Goal: Transaction & Acquisition: Purchase product/service

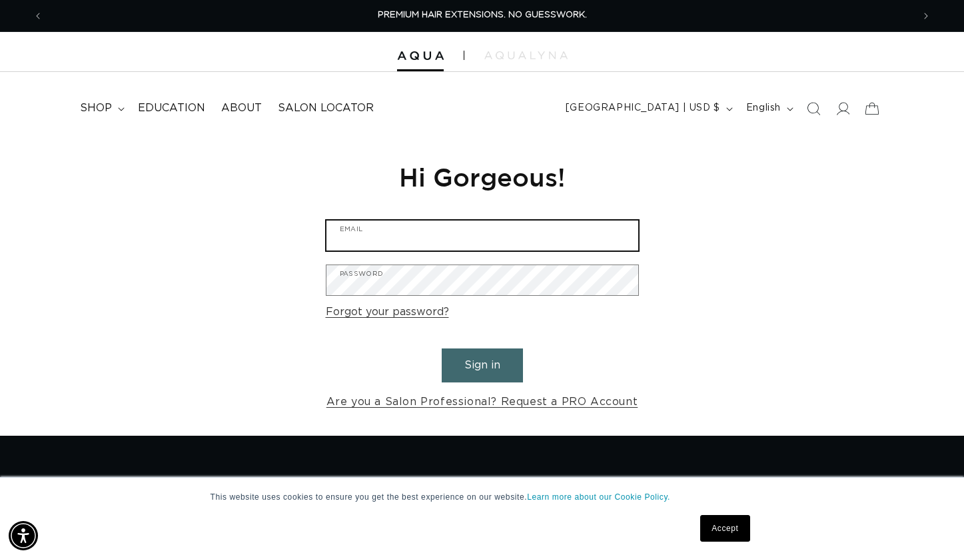
type input "schnagelli@icloud.com"
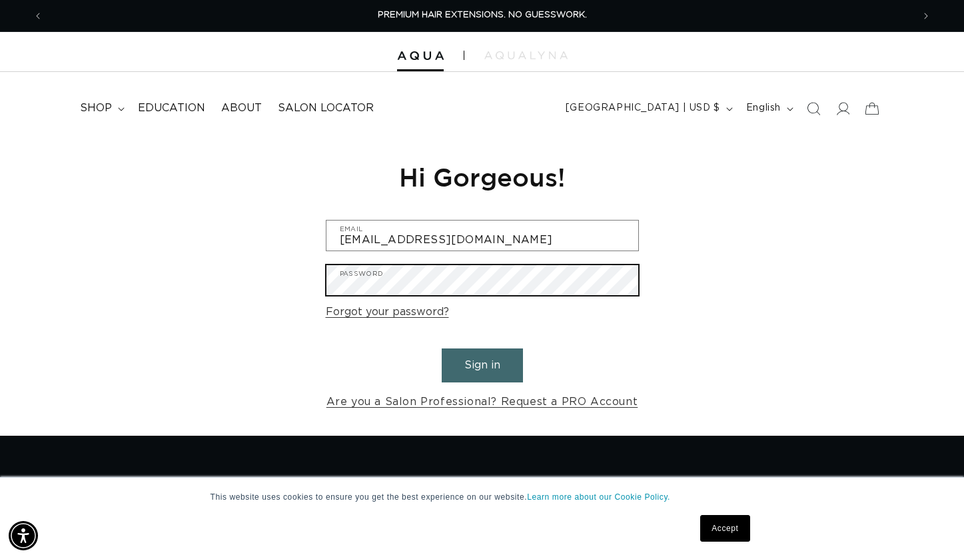
click at [482, 363] on button "Sign in" at bounding box center [482, 366] width 81 height 34
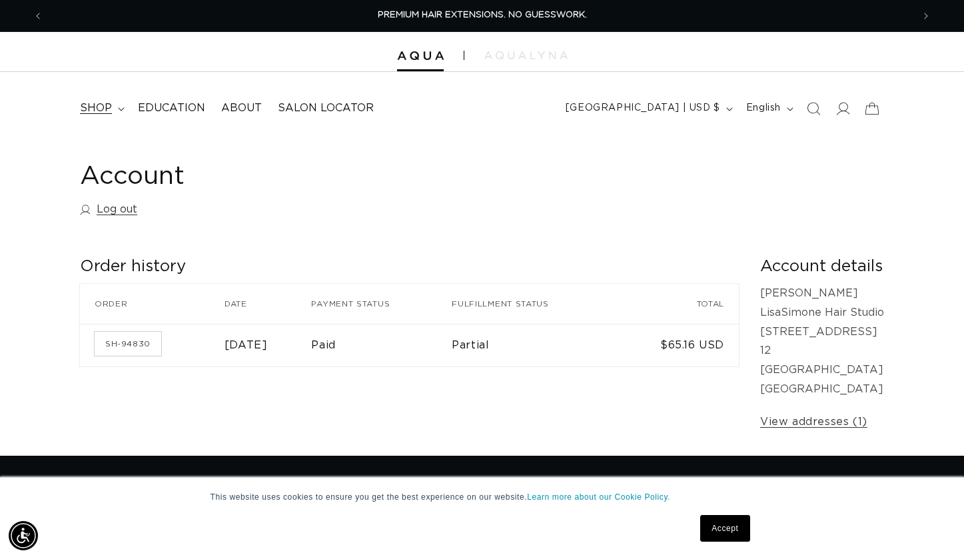
click at [101, 101] on span "shop" at bounding box center [96, 108] width 32 height 14
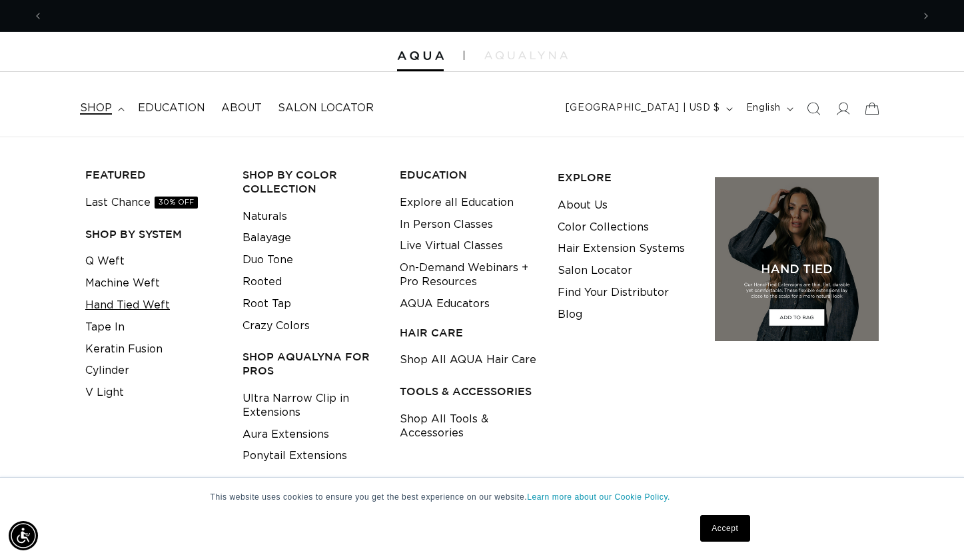
scroll to position [0, 870]
click at [107, 325] on link "Tape In" at bounding box center [104, 328] width 39 height 22
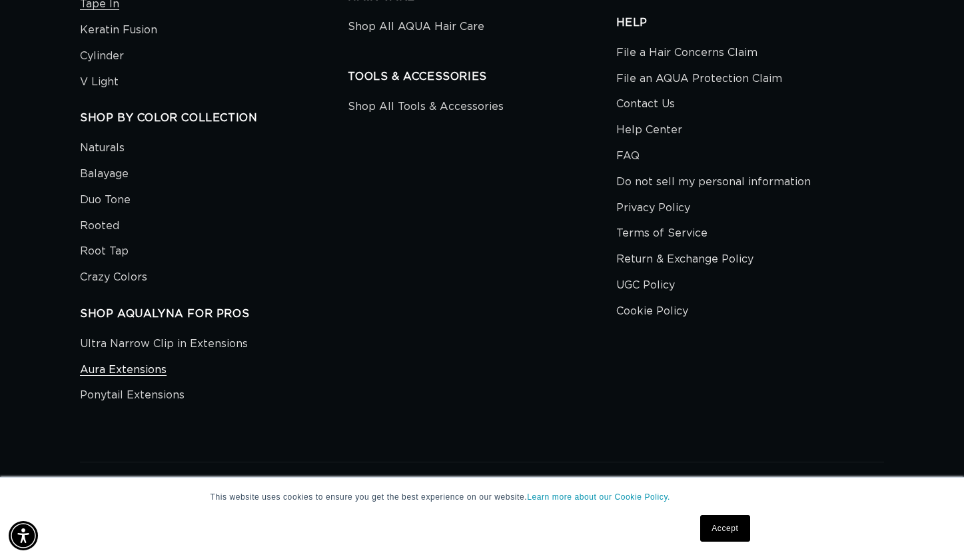
scroll to position [0, 870]
click at [135, 357] on link "Aura Extensions" at bounding box center [123, 370] width 87 height 26
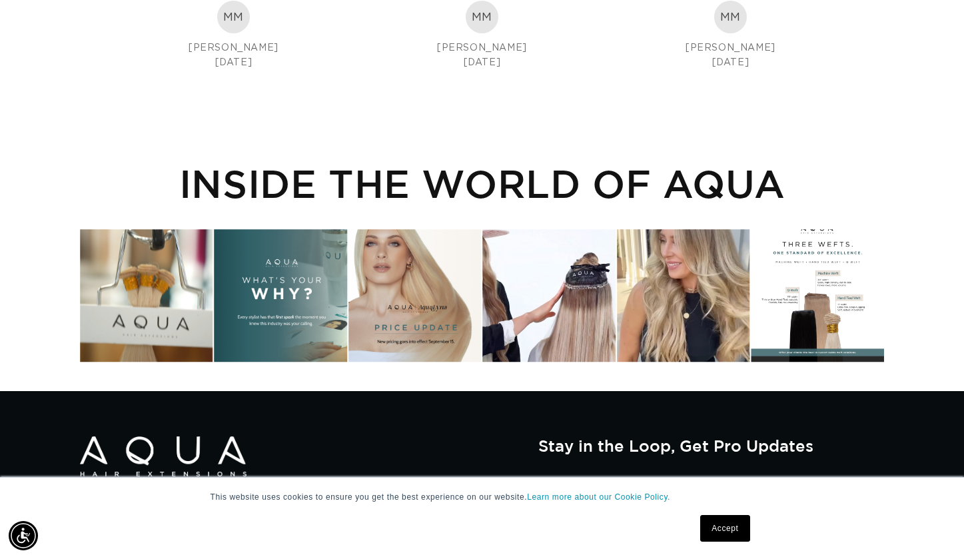
scroll to position [0, 1740]
click at [411, 294] on div "Instagram post opens in a popup" at bounding box center [415, 295] width 133 height 133
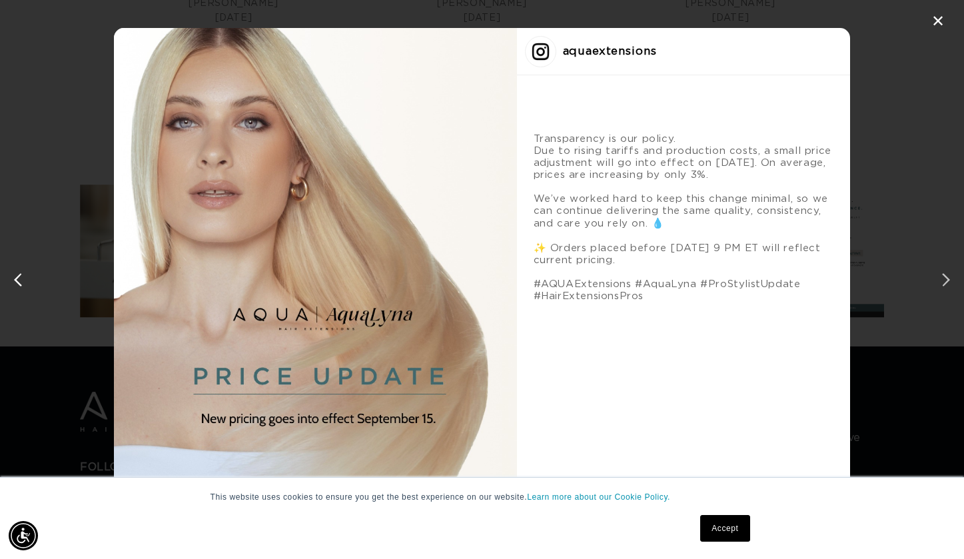
scroll to position [0, 870]
click at [946, 280] on div "next post" at bounding box center [943, 279] width 21 height 21
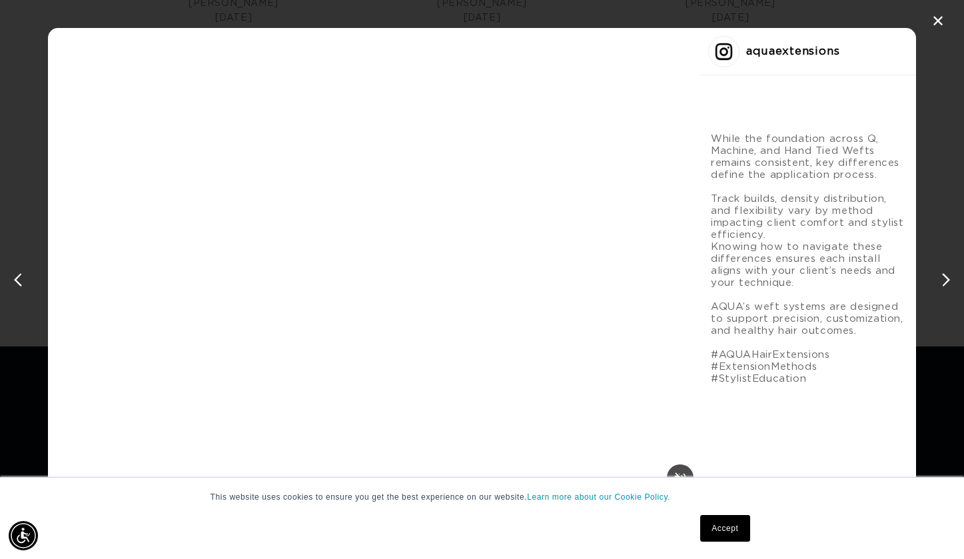
scroll to position [0, 1740]
click at [18, 278] on div "previous post" at bounding box center [20, 279] width 21 height 21
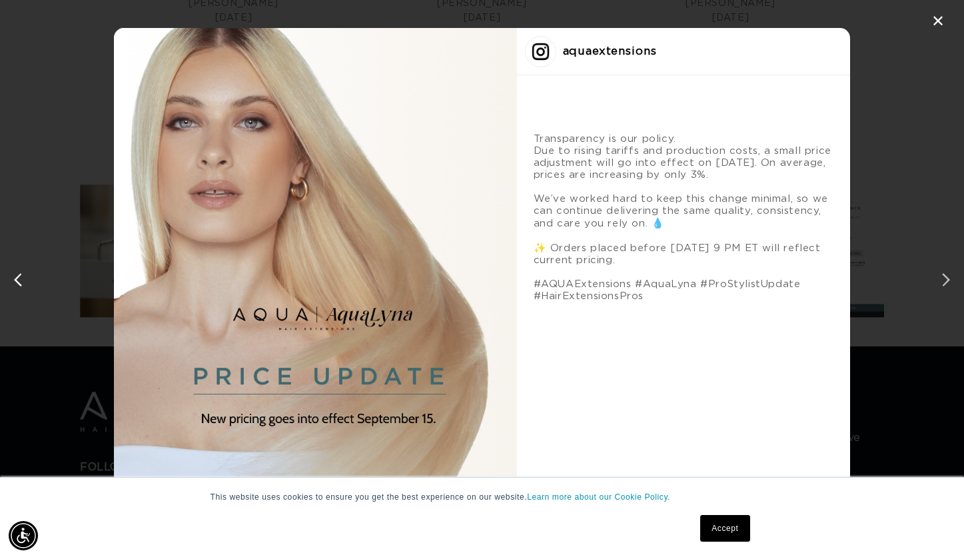
scroll to position [0, 0]
click at [945, 279] on div "next post" at bounding box center [943, 279] width 21 height 21
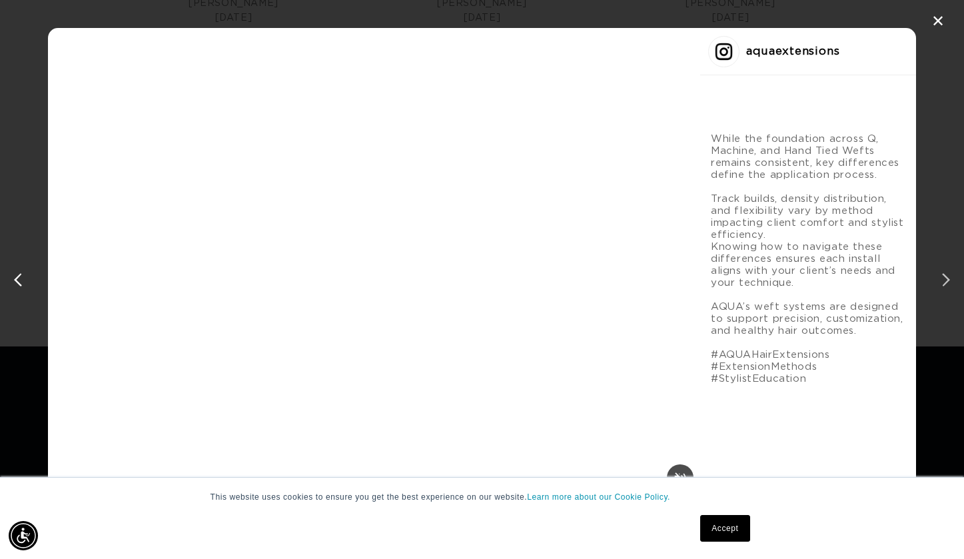
click at [945, 279] on div "next post" at bounding box center [943, 279] width 21 height 21
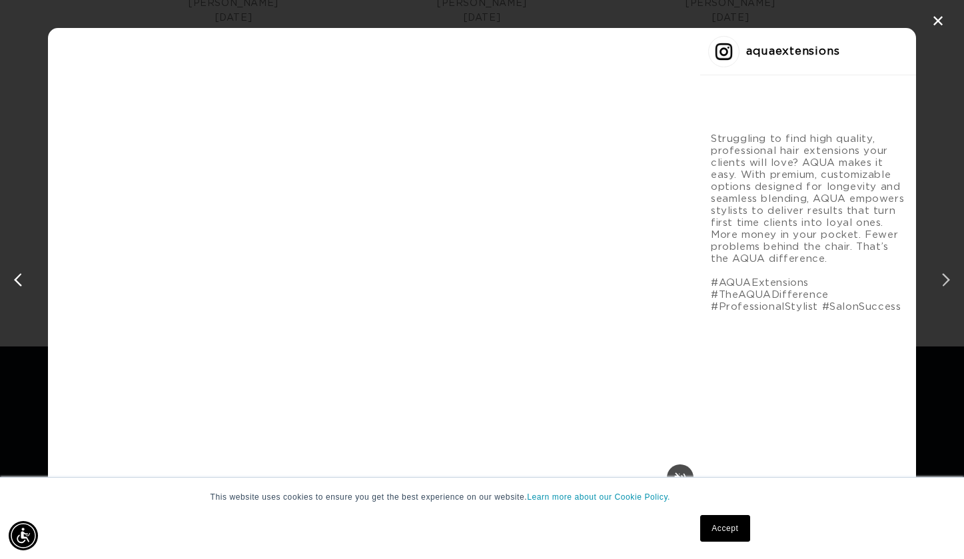
scroll to position [0, 870]
click at [945, 279] on div "next post" at bounding box center [943, 279] width 21 height 21
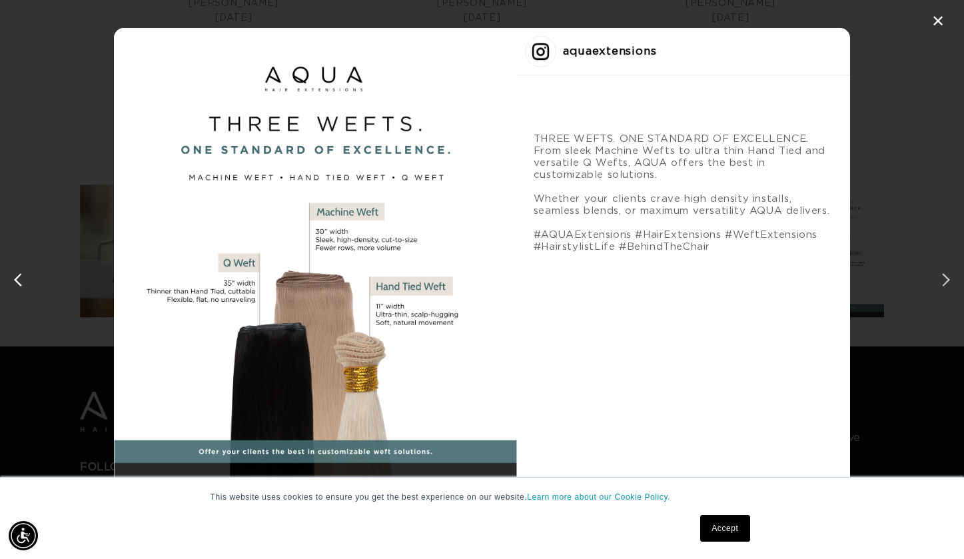
scroll to position [0, 0]
click at [945, 279] on div "next post" at bounding box center [943, 279] width 21 height 21
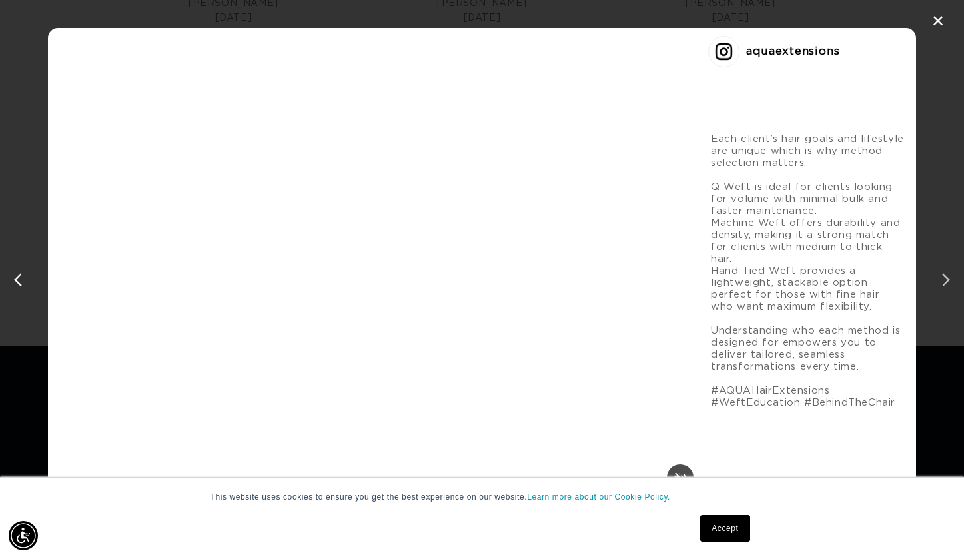
click at [944, 277] on div "next post" at bounding box center [943, 279] width 21 height 21
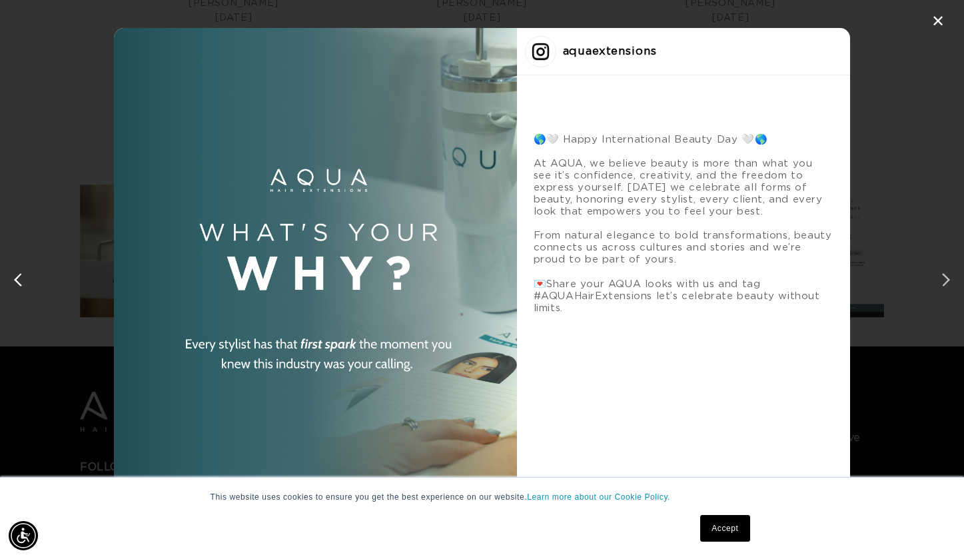
scroll to position [0, 870]
click at [944, 277] on div "next post" at bounding box center [943, 279] width 21 height 21
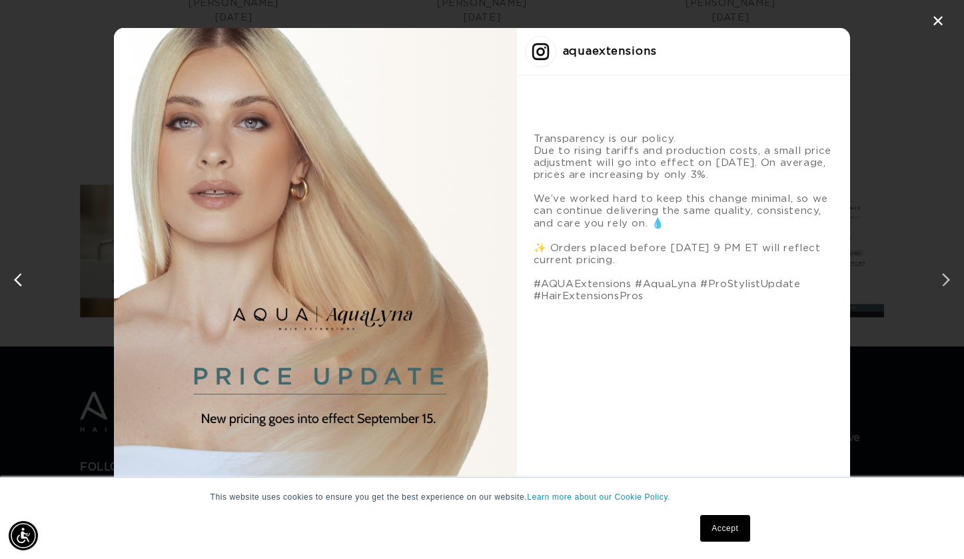
scroll to position [0, 1740]
click at [937, 21] on div "✕" at bounding box center [938, 21] width 20 height 20
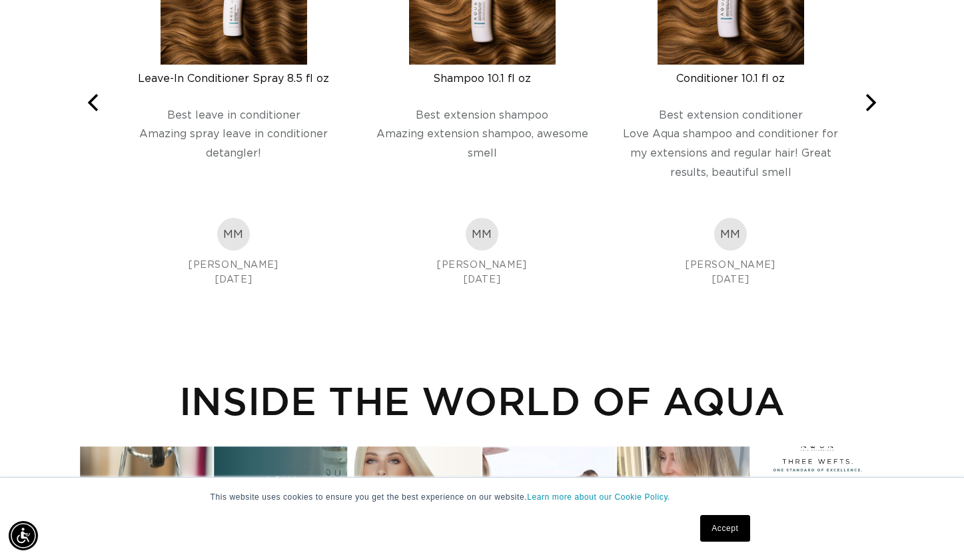
click at [717, 527] on link "Accept" at bounding box center [724, 528] width 49 height 27
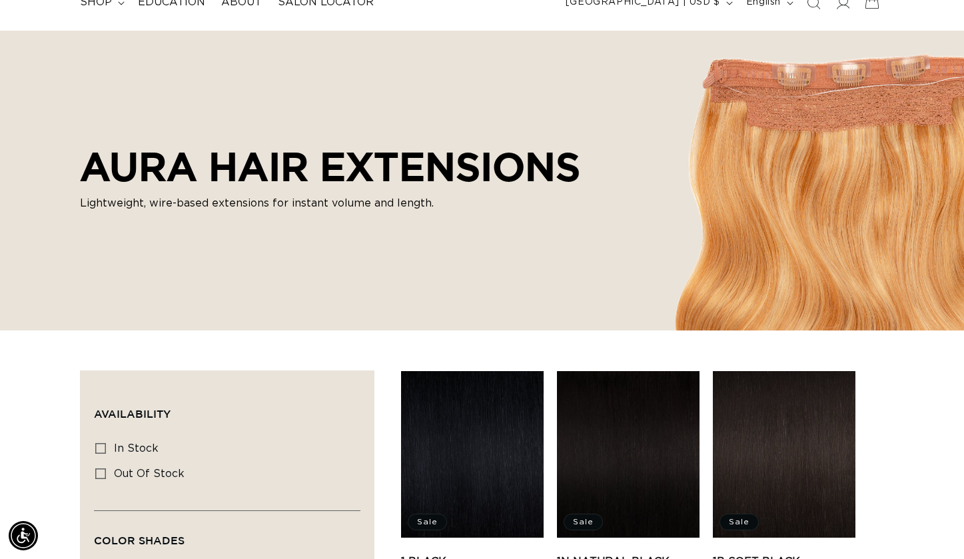
scroll to position [0, 0]
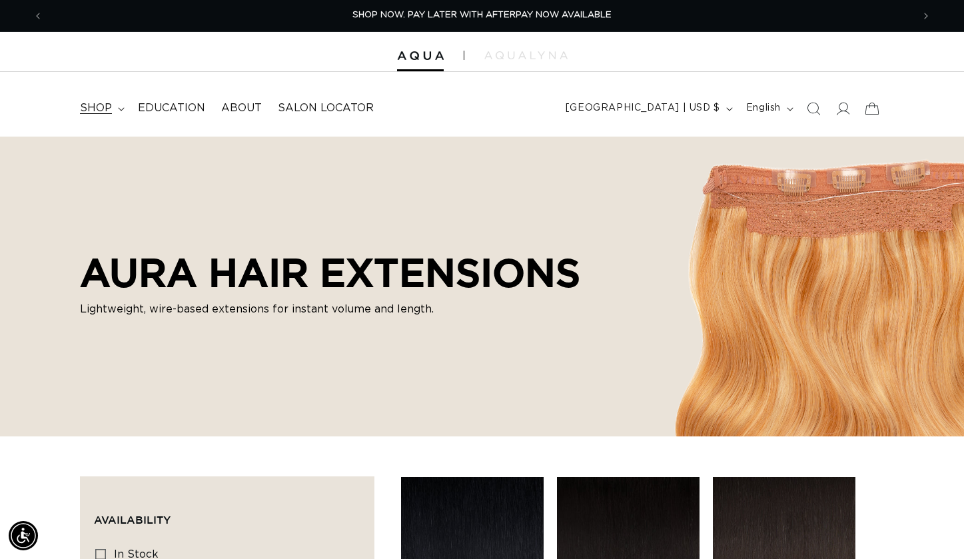
click at [119, 107] on icon at bounding box center [121, 109] width 7 height 4
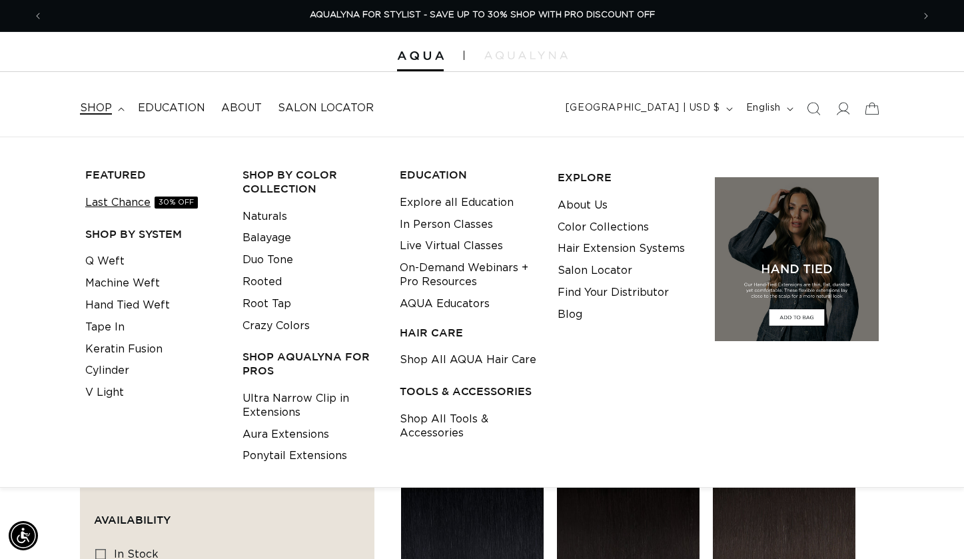
click at [117, 199] on link "Last Chance 30% OFF" at bounding box center [141, 203] width 113 height 22
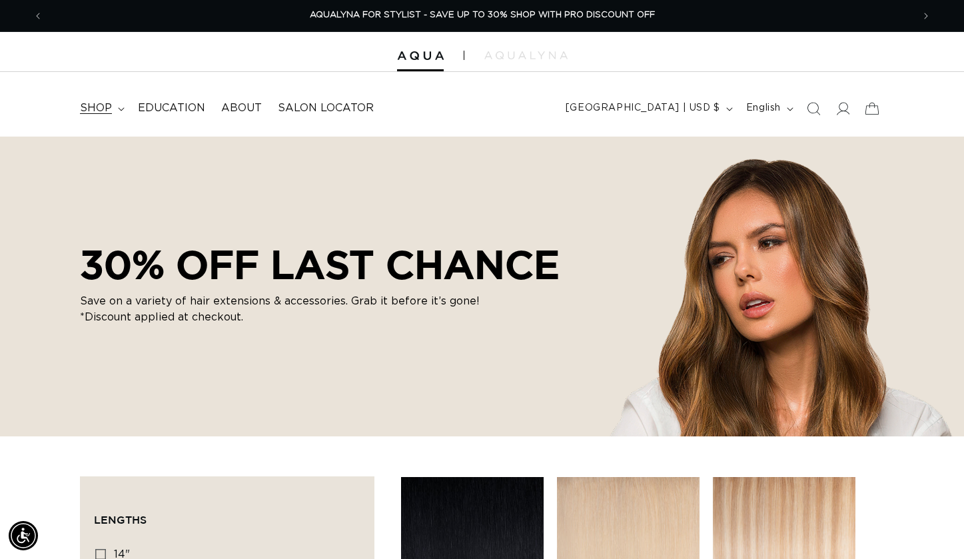
click at [118, 107] on icon at bounding box center [121, 109] width 7 height 4
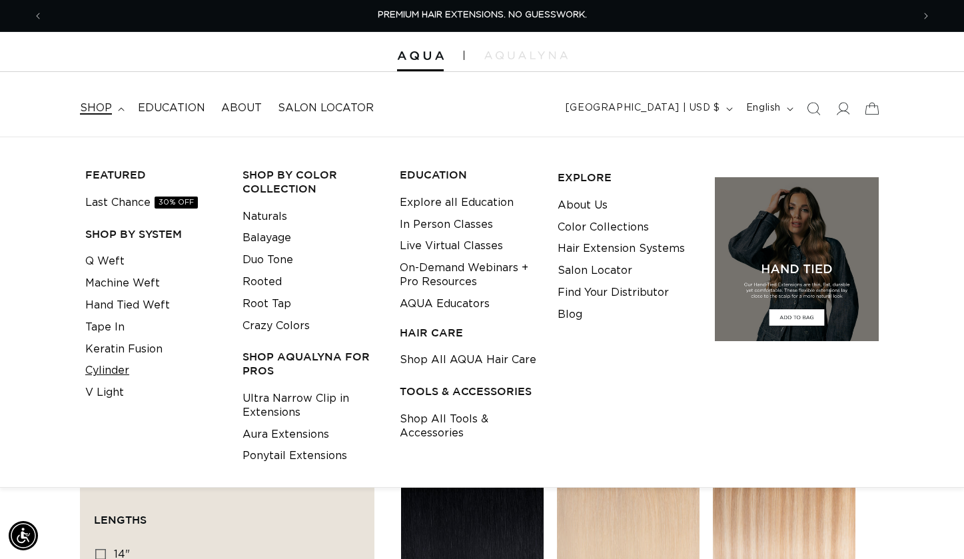
click at [109, 365] on link "Cylinder" at bounding box center [107, 371] width 44 height 22
click at [109, 263] on link "Q Weft" at bounding box center [104, 262] width 39 height 22
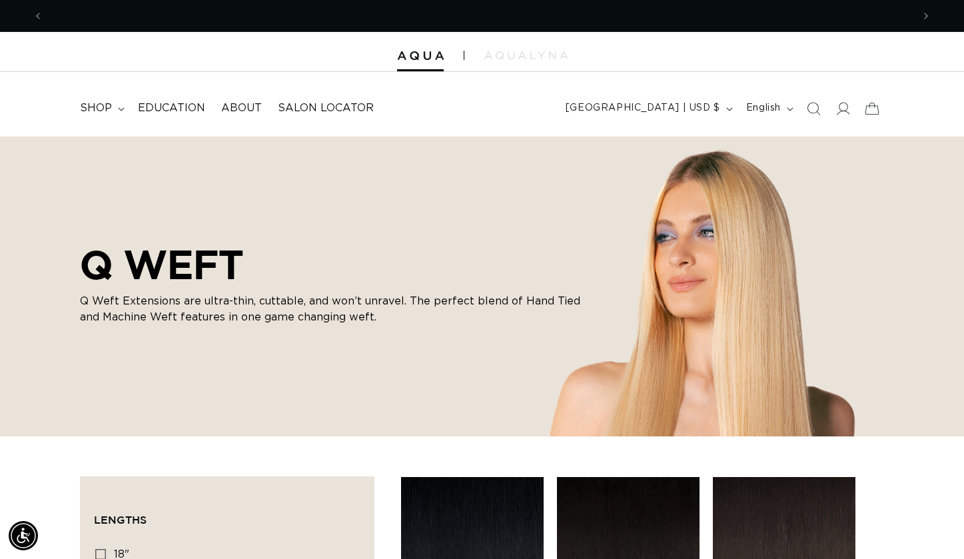
scroll to position [0, 1740]
click at [99, 115] on summary "shop" at bounding box center [101, 108] width 58 height 30
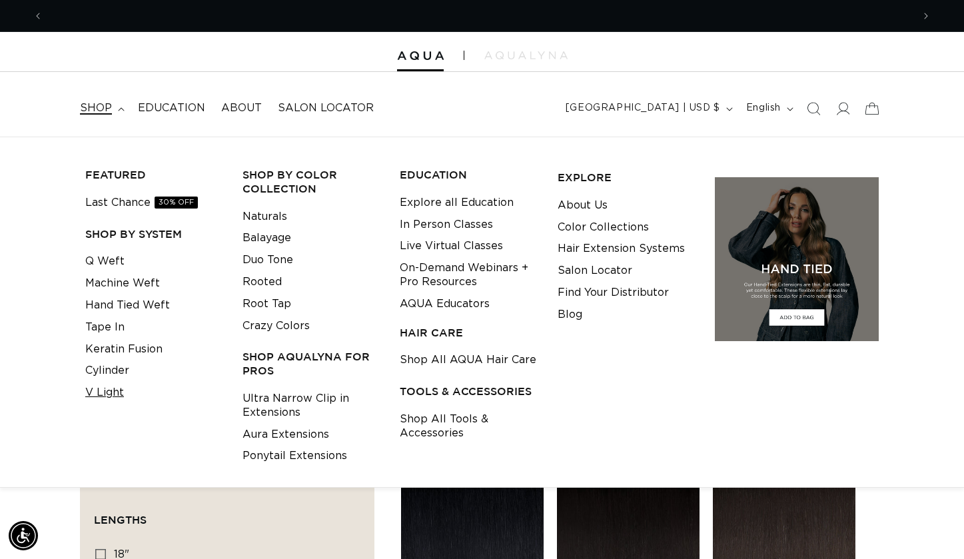
scroll to position [0, 870]
click at [112, 384] on link "V Light" at bounding box center [104, 393] width 39 height 22
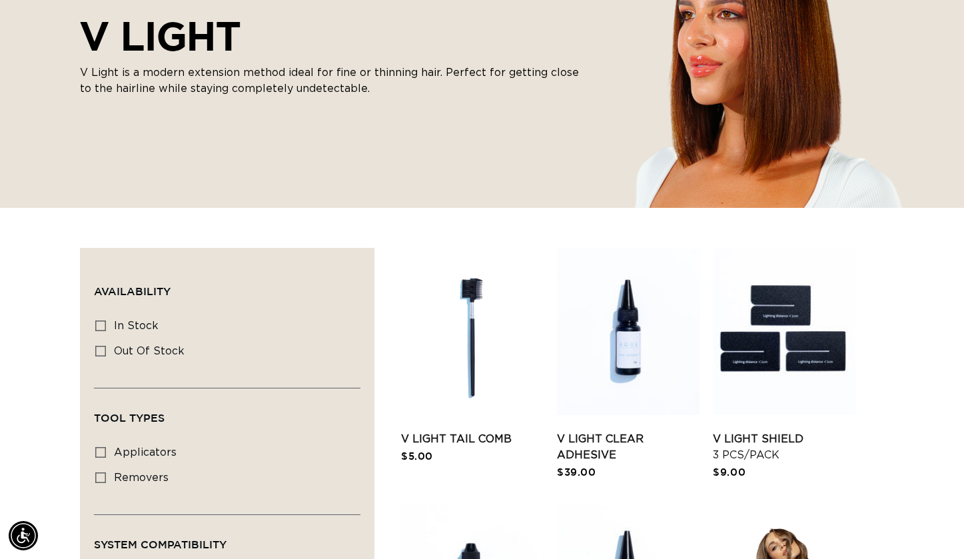
scroll to position [0, 1740]
click at [732, 442] on link "V Light Shield 3 pcs/pack" at bounding box center [784, 447] width 143 height 32
click at [455, 439] on link "V Light Tail Comb" at bounding box center [472, 439] width 143 height 16
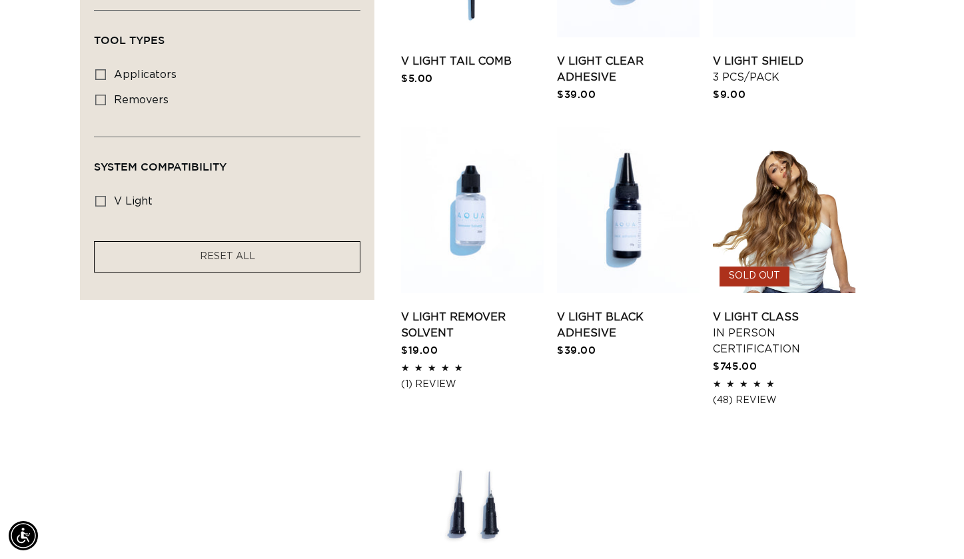
scroll to position [0, 870]
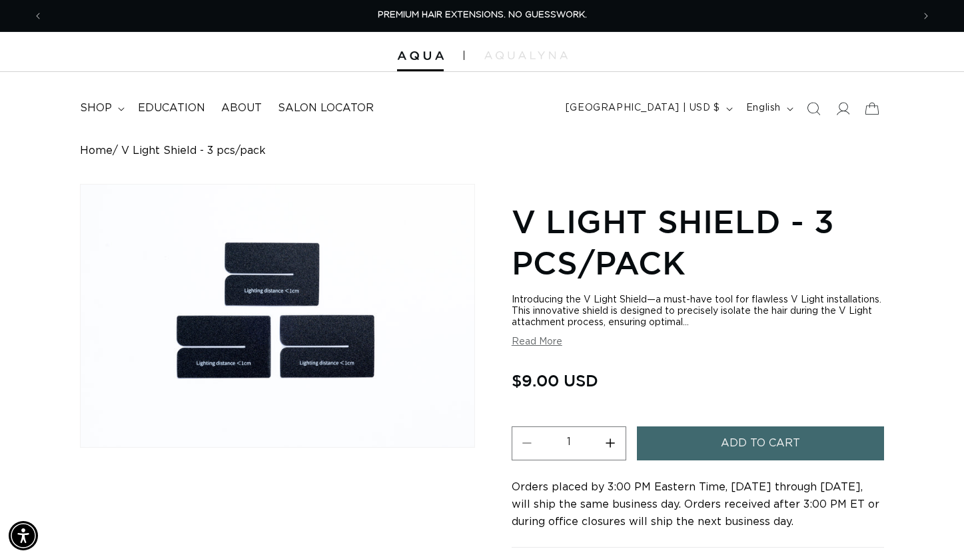
click at [756, 445] on span "Add to cart" at bounding box center [760, 444] width 79 height 34
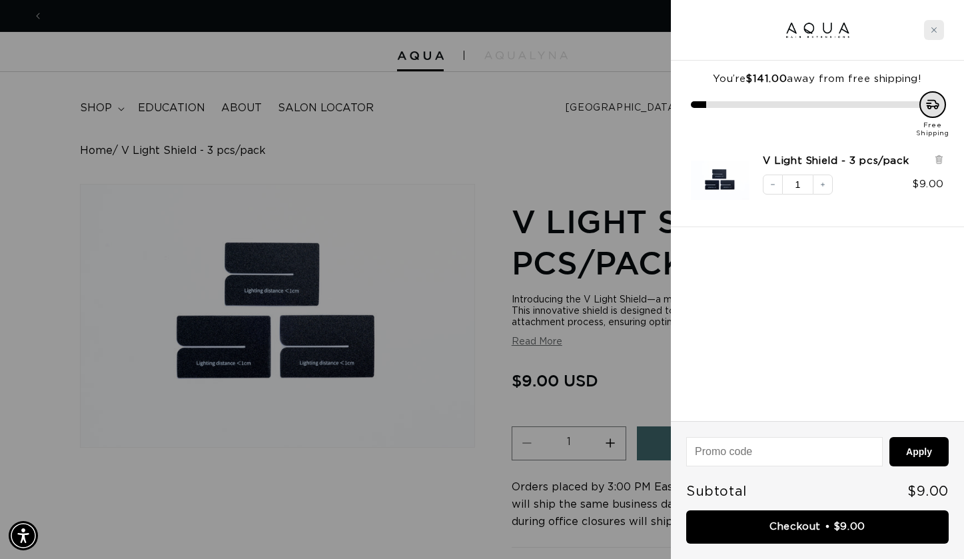
scroll to position [0, 1740]
click at [936, 29] on icon "Close cart" at bounding box center [934, 30] width 7 height 7
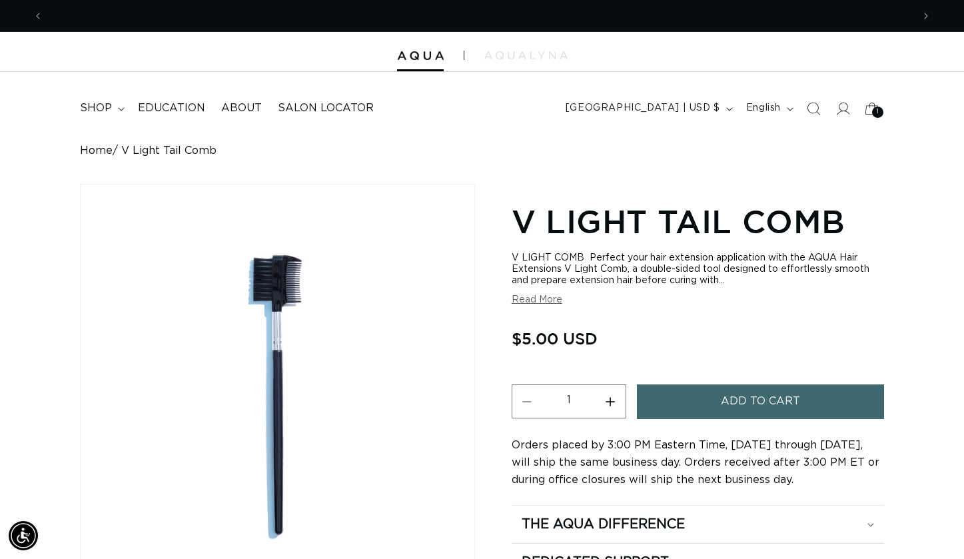
scroll to position [0, 870]
click at [611, 404] on button "Increase quantity for V Light Tail Comb" at bounding box center [611, 402] width 30 height 34
type input "2"
click at [670, 404] on button "Add to cart" at bounding box center [760, 402] width 247 height 34
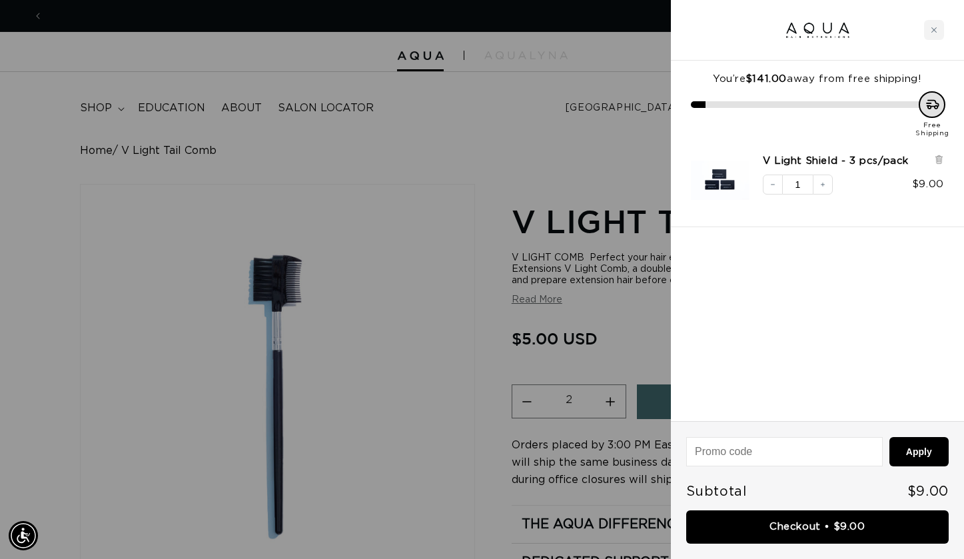
scroll to position [0, 1740]
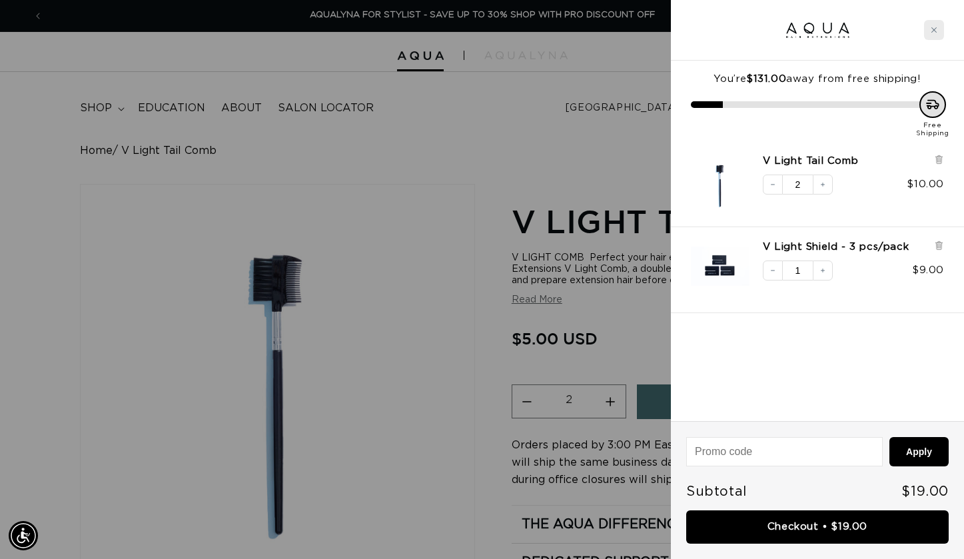
click at [932, 27] on icon "Close cart" at bounding box center [934, 30] width 7 height 7
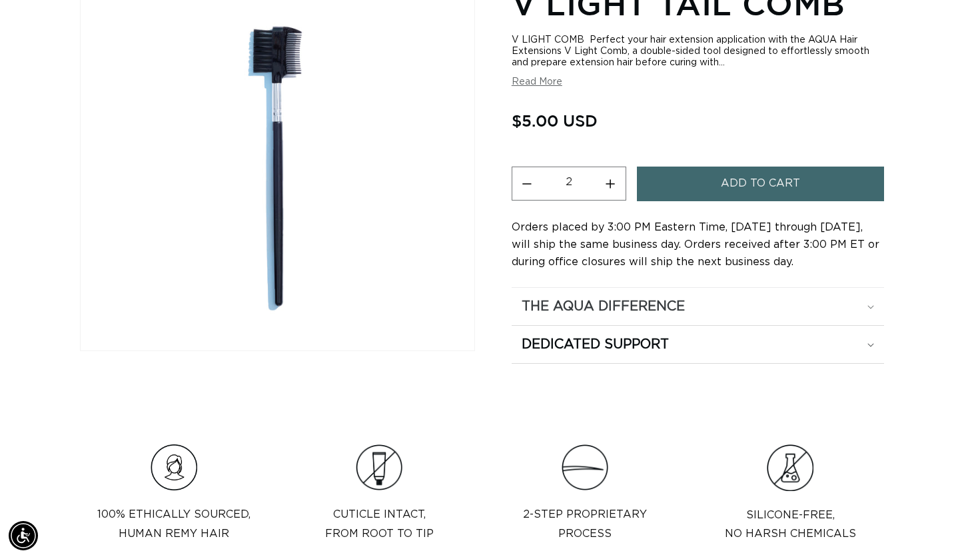
scroll to position [0, 870]
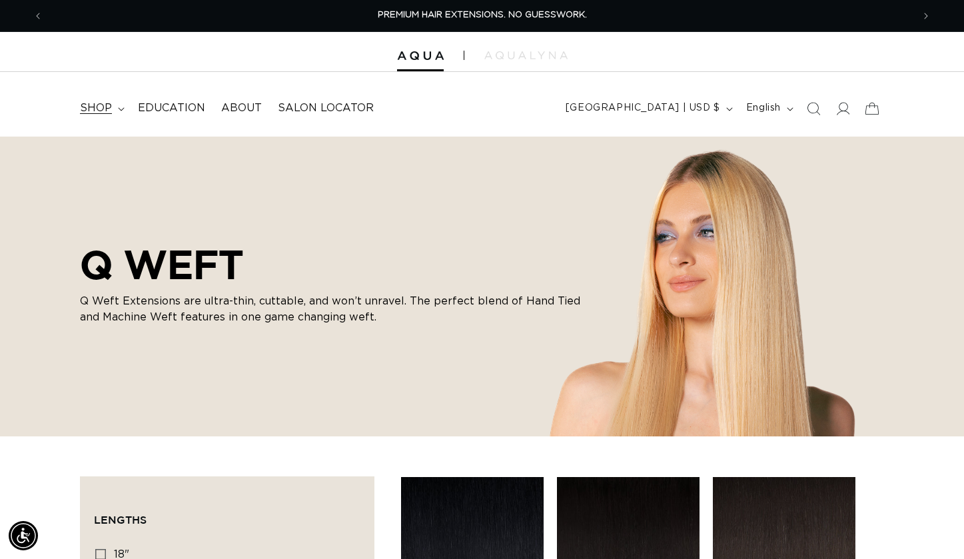
click at [115, 105] on summary "shop" at bounding box center [101, 108] width 58 height 30
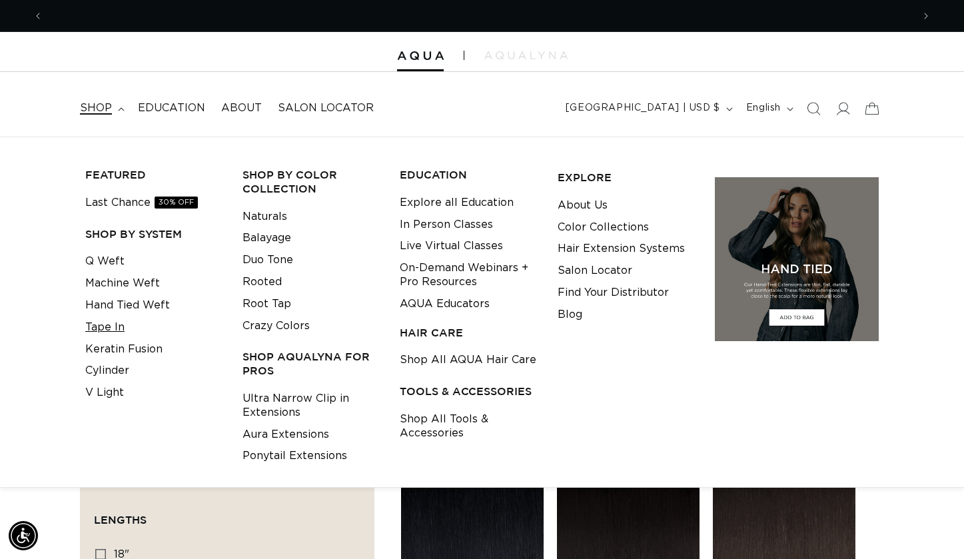
scroll to position [0, 870]
click at [96, 323] on link "Tape In" at bounding box center [104, 328] width 39 height 22
